Goal: Task Accomplishment & Management: Complete application form

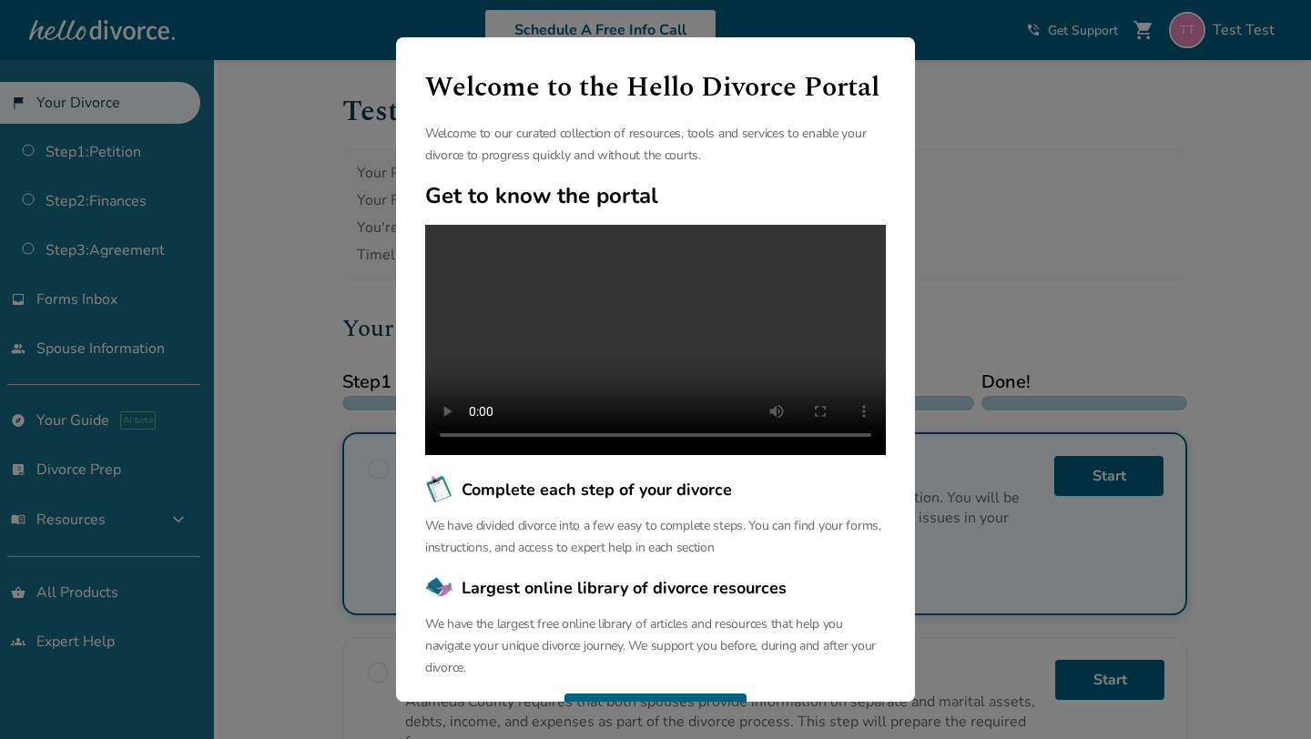
click at [308, 262] on div "Welcome to the Hello Divorce Portal Welcome to our curated collection of resour…" at bounding box center [655, 369] width 1311 height 739
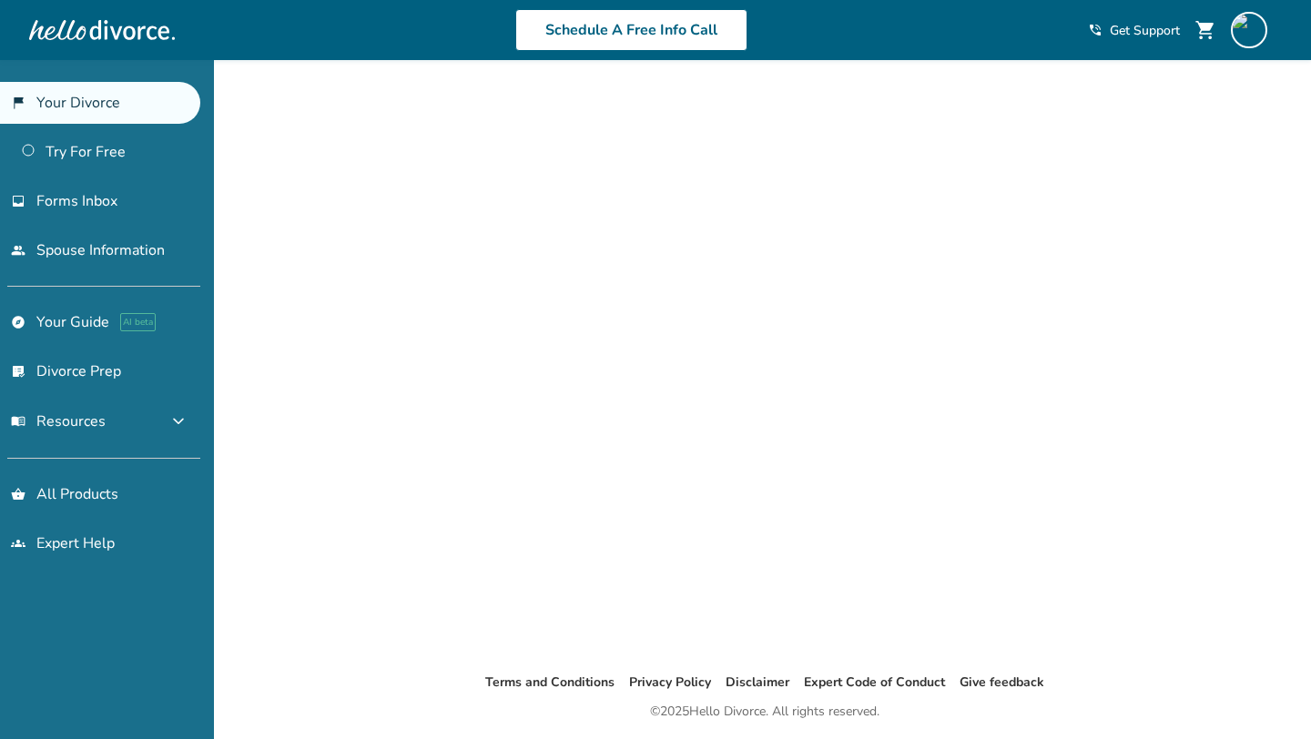
click at [274, 138] on div "Added to cart Terms and Conditions Privacy Policy Disclaimer Expert Code of Con…" at bounding box center [655, 429] width 1311 height 739
click at [273, 202] on div "Added to cart Terms and Conditions Privacy Policy Disclaimer Expert Code of Con…" at bounding box center [655, 429] width 1311 height 739
